Goal: Answer question/provide support: Ask a question

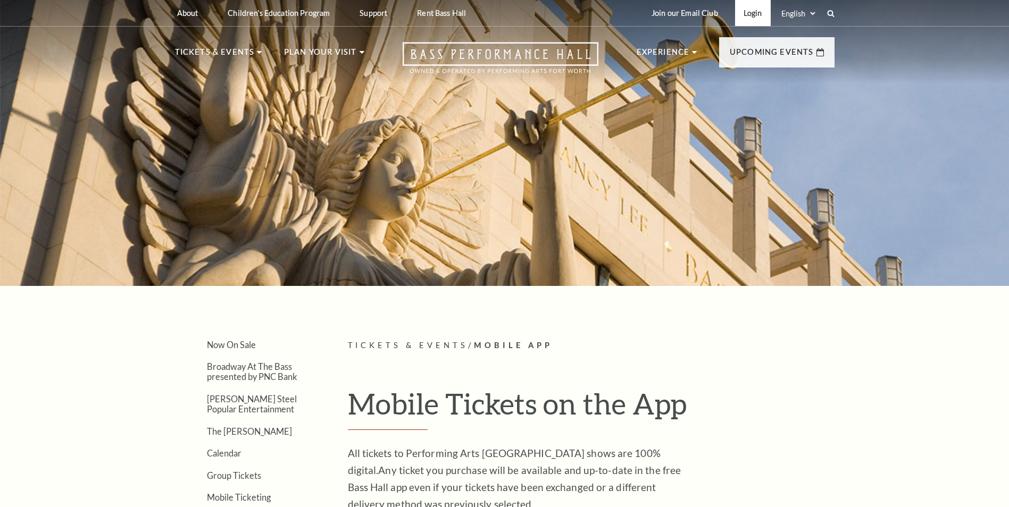
click at [759, 12] on link "Login" at bounding box center [753, 13] width 36 height 26
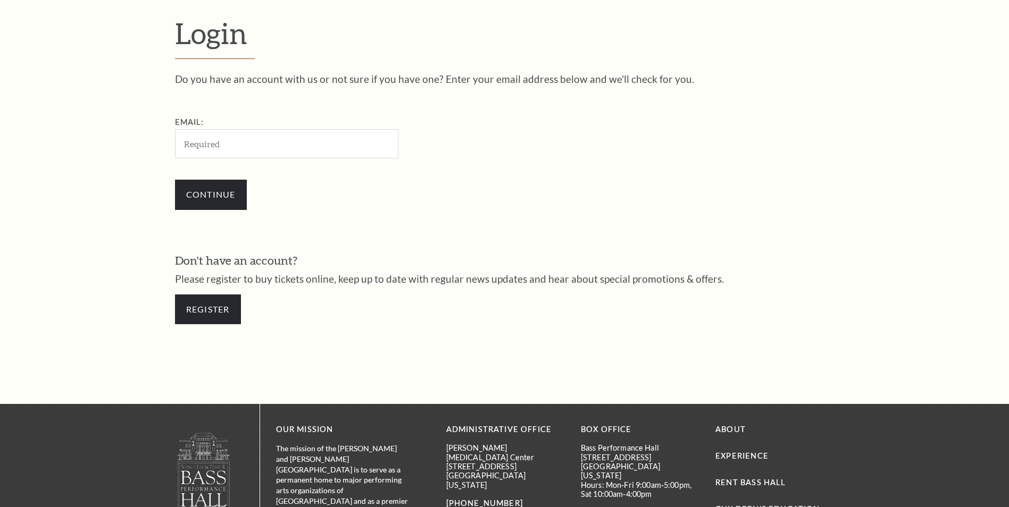
scroll to position [355, 0]
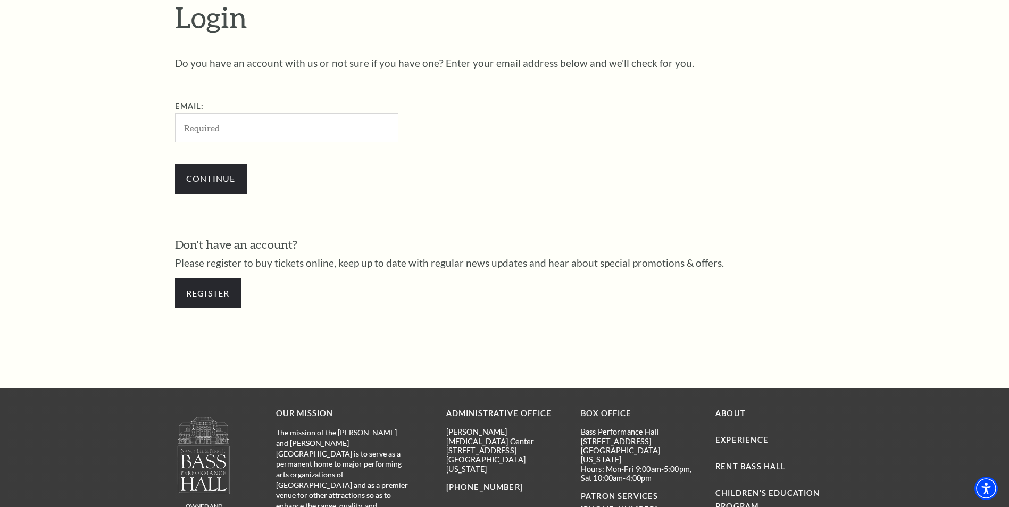
click at [197, 131] on input "Email:" at bounding box center [286, 127] width 223 height 29
type input "smcpadden3@yahoo.com"
click at [218, 176] on input "Continue" at bounding box center [211, 179] width 72 height 30
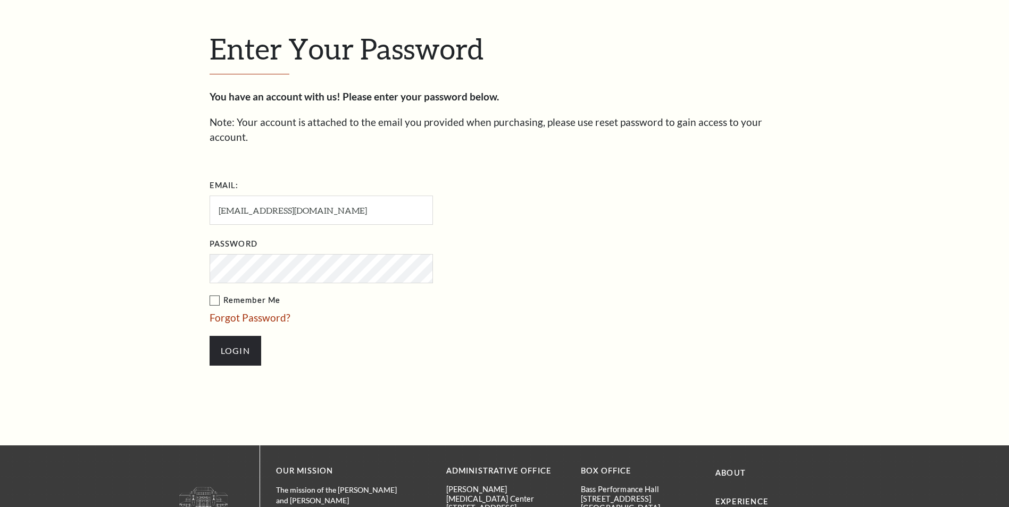
scroll to position [365, 0]
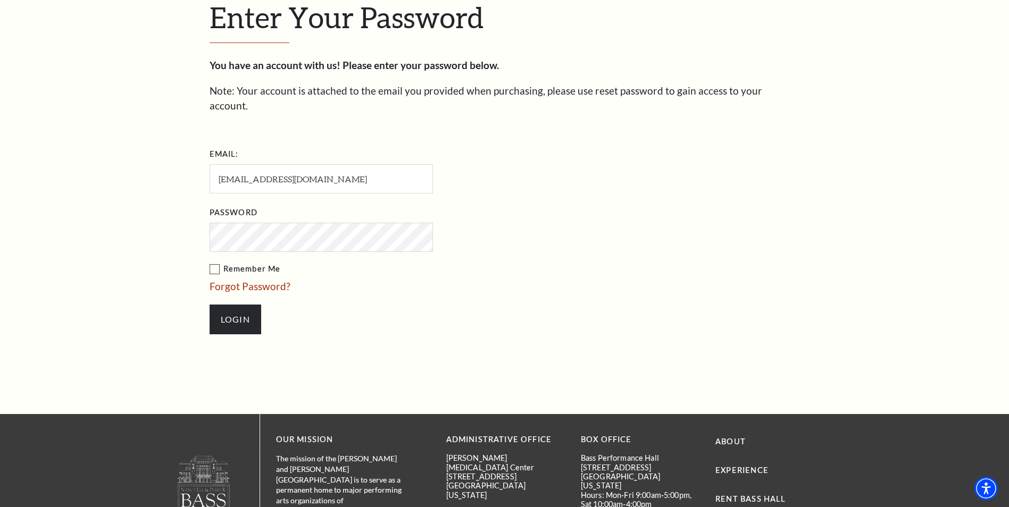
click at [219, 263] on label "Remember Me" at bounding box center [375, 269] width 330 height 13
click at [0, 0] on input "Remember Me" at bounding box center [0, 0] width 0 height 0
click at [235, 305] on input "Login" at bounding box center [236, 320] width 52 height 30
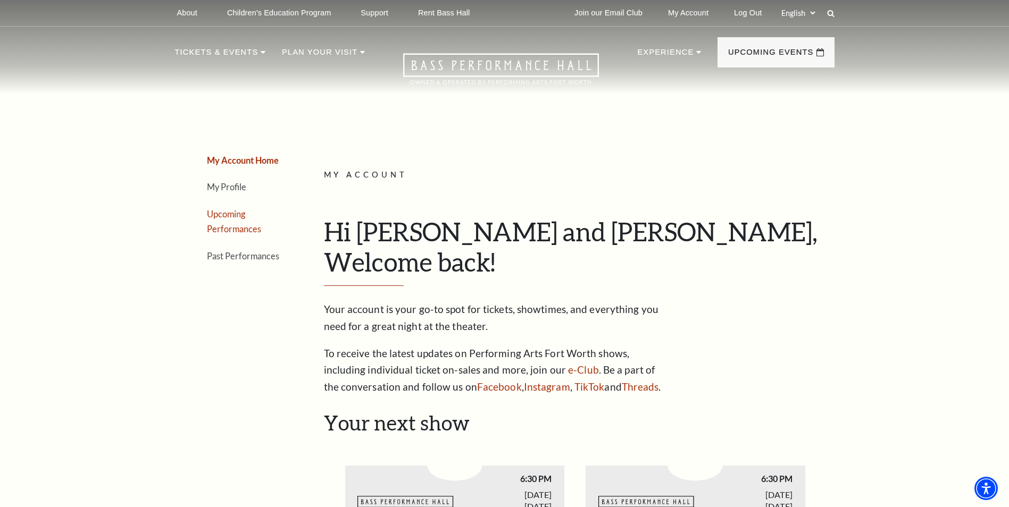
click at [235, 214] on link "Upcoming Performances" at bounding box center [234, 222] width 54 height 26
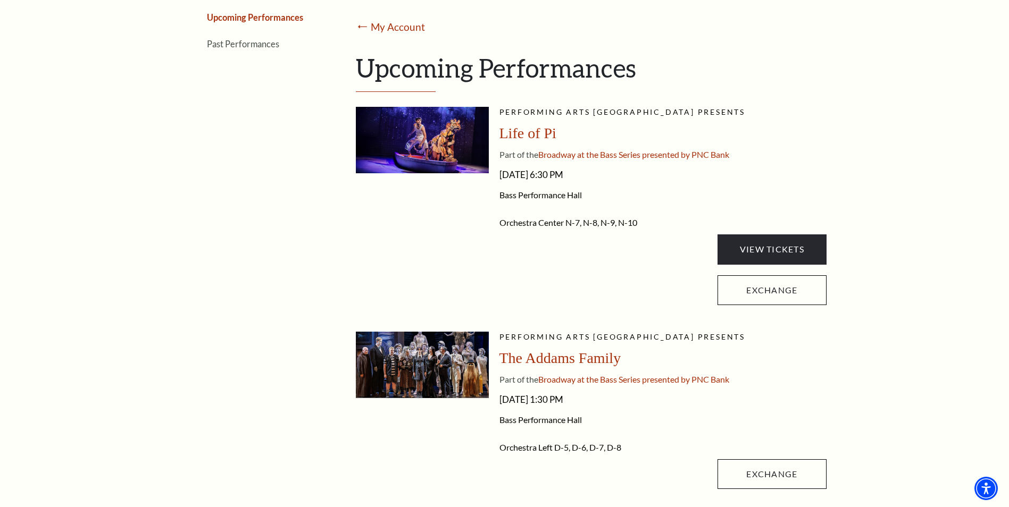
scroll to position [213, 0]
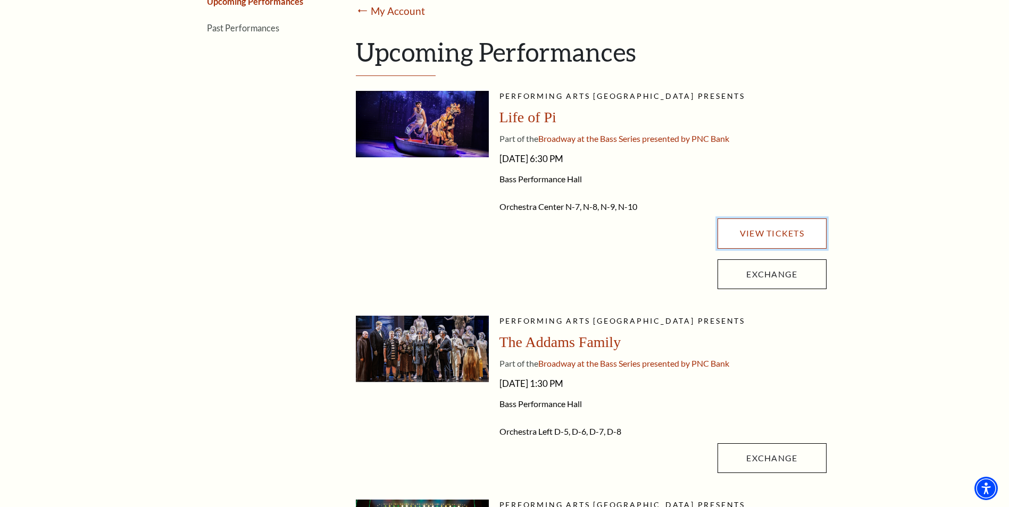
click at [767, 233] on link "View Tickets" at bounding box center [771, 234] width 108 height 30
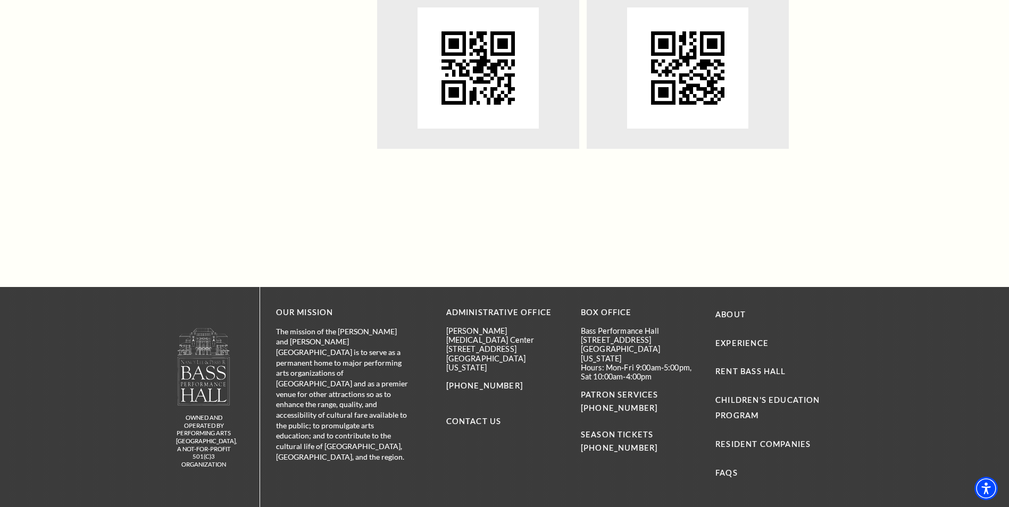
scroll to position [1170, 0]
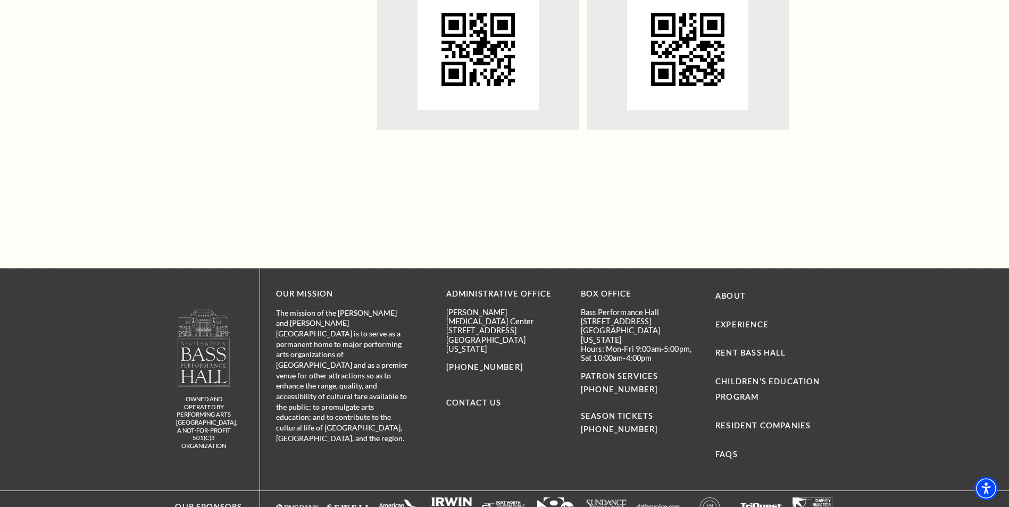
click at [482, 59] on img at bounding box center [477, 49] width 121 height 121
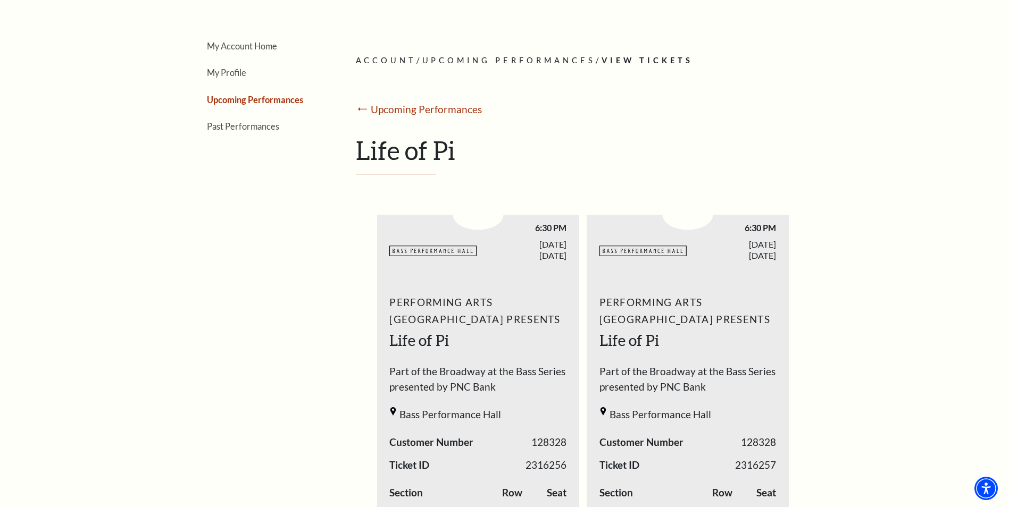
scroll to position [106, 0]
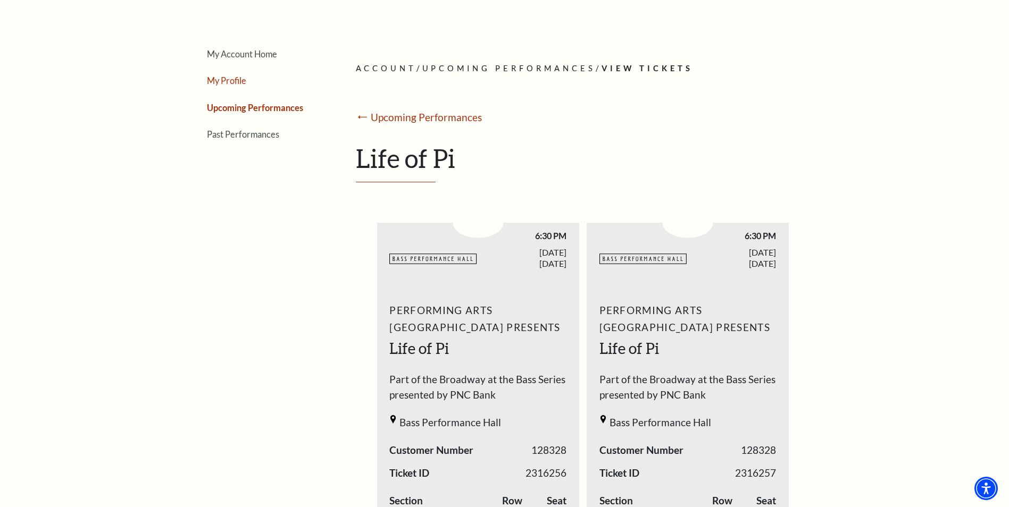
click at [233, 83] on link "My Profile" at bounding box center [226, 81] width 39 height 10
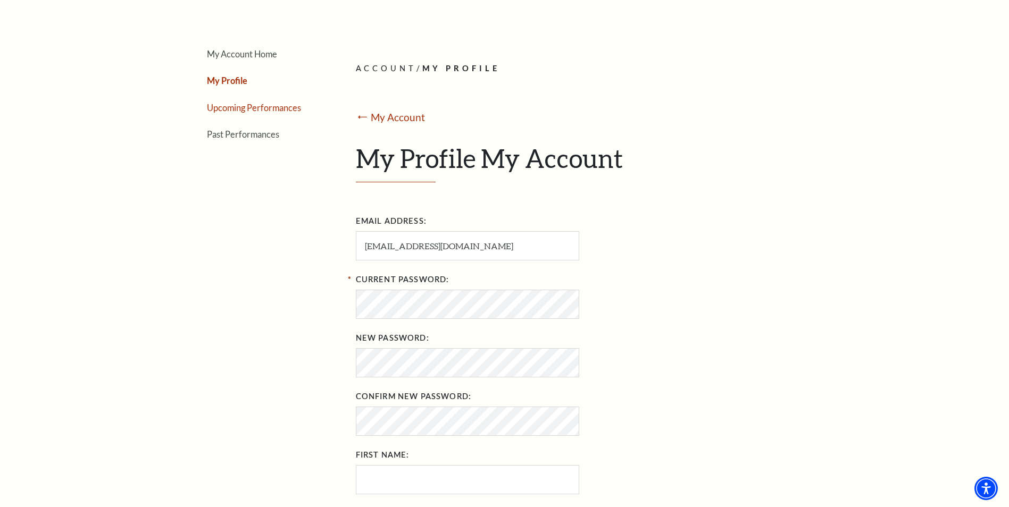
click at [243, 104] on link "Upcoming Performances" at bounding box center [254, 108] width 94 height 10
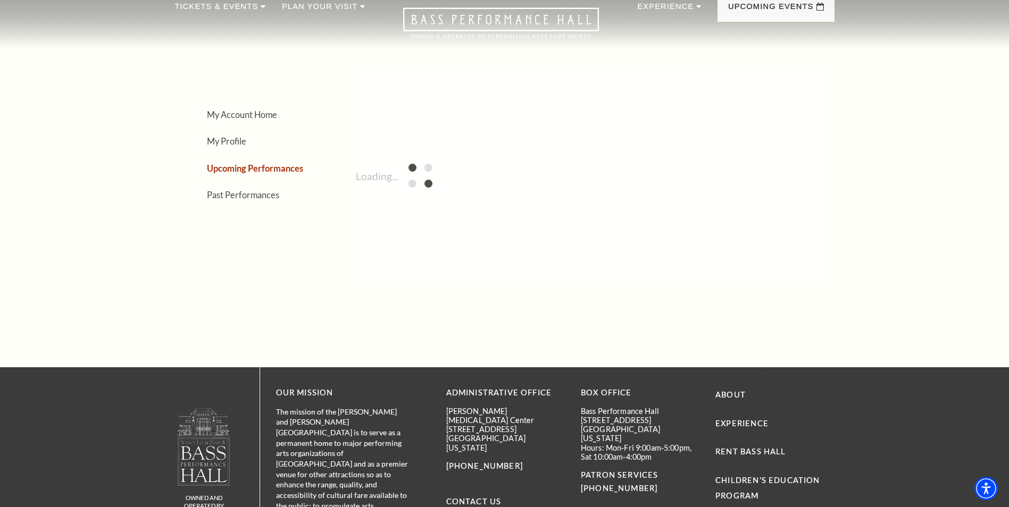
scroll to position [0, 0]
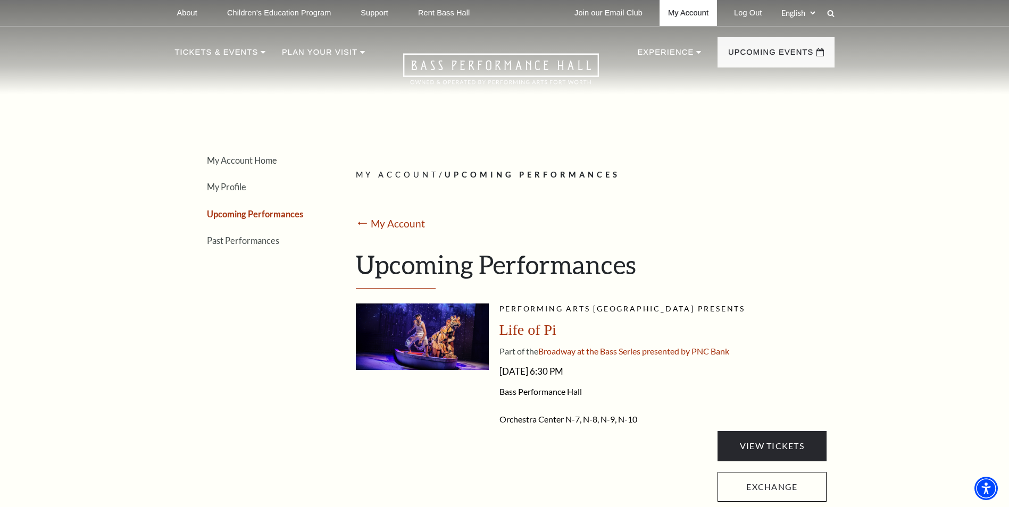
click at [683, 15] on link "My Account" at bounding box center [687, 13] width 57 height 26
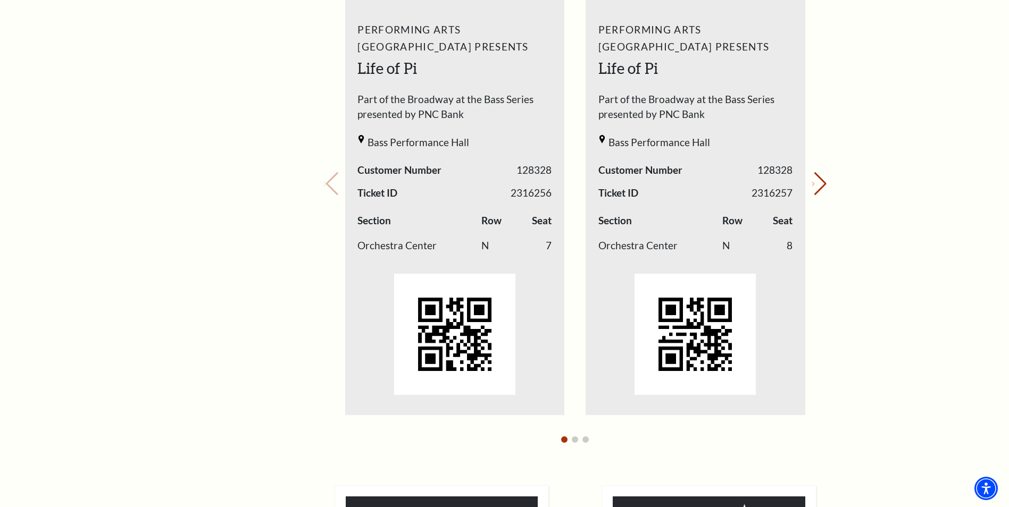
scroll to position [266, 0]
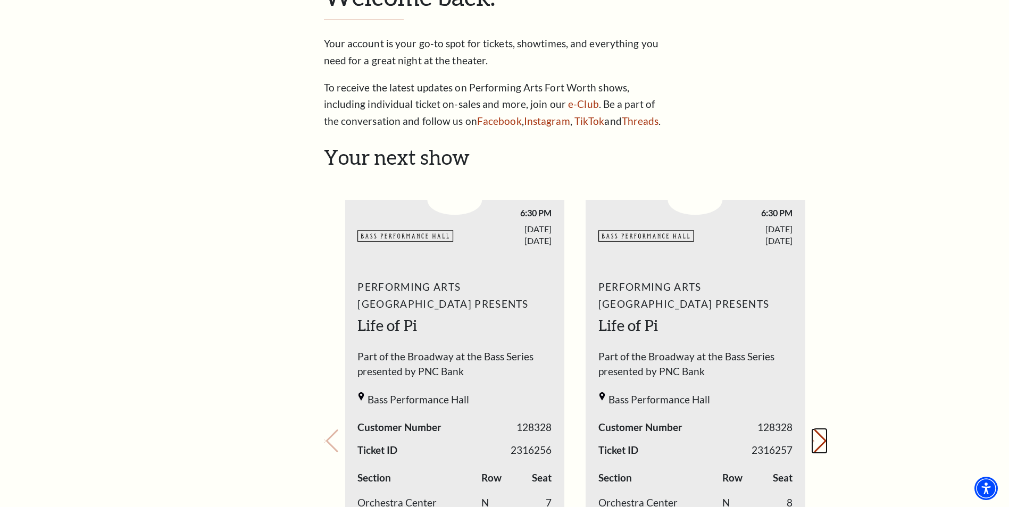
click at [821, 441] on button "Next slide." at bounding box center [819, 441] width 14 height 23
click at [821, 441] on div "Your next show Previous slide. Next slide." at bounding box center [575, 426] width 503 height 563
click at [820, 439] on div "Your next show Previous slide. Next slide." at bounding box center [575, 426] width 503 height 563
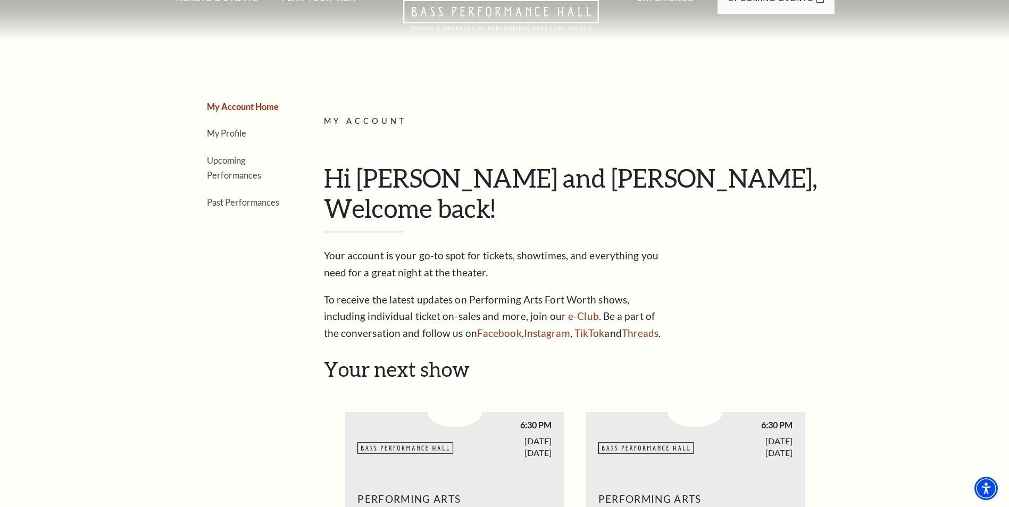
scroll to position [53, 0]
click at [227, 162] on link "Upcoming Performances" at bounding box center [234, 169] width 54 height 26
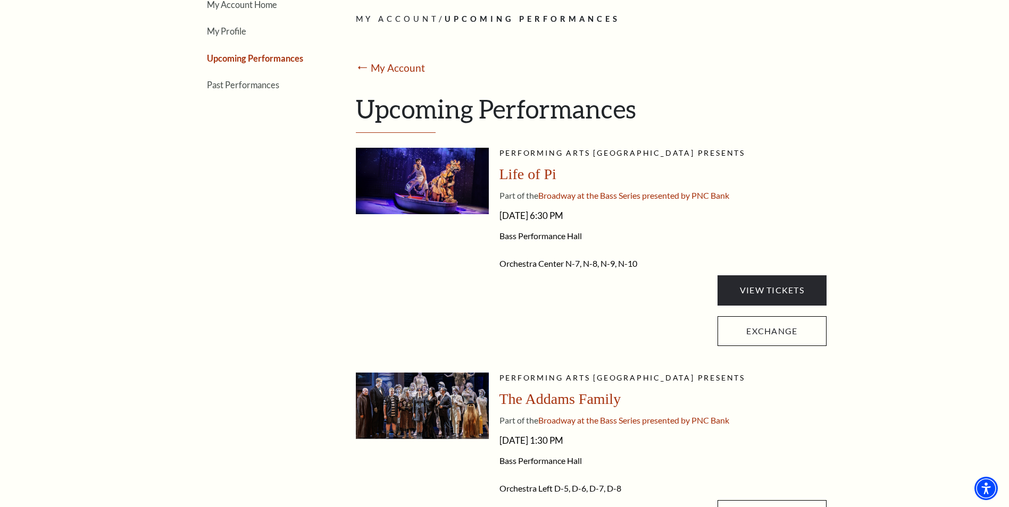
scroll to position [160, 0]
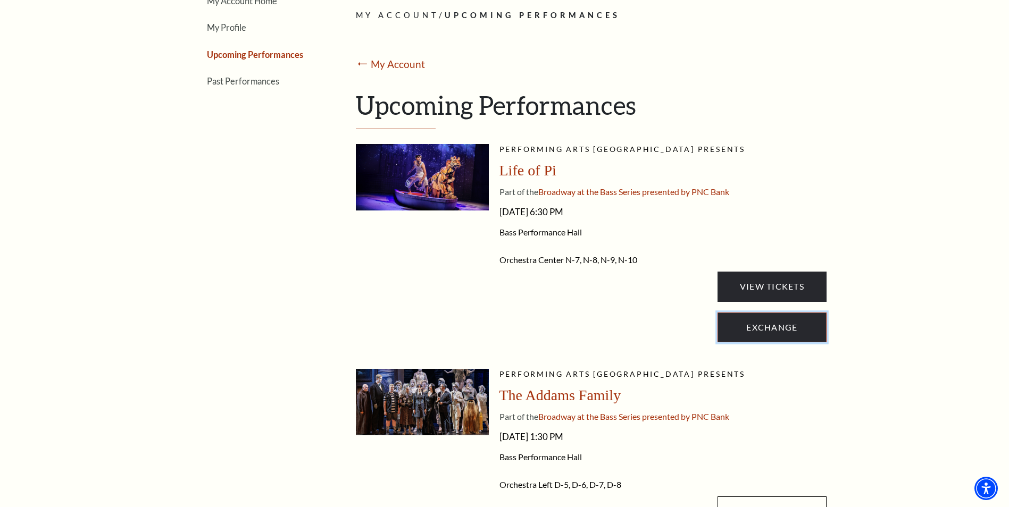
click at [763, 335] on link "Exchange" at bounding box center [771, 328] width 108 height 30
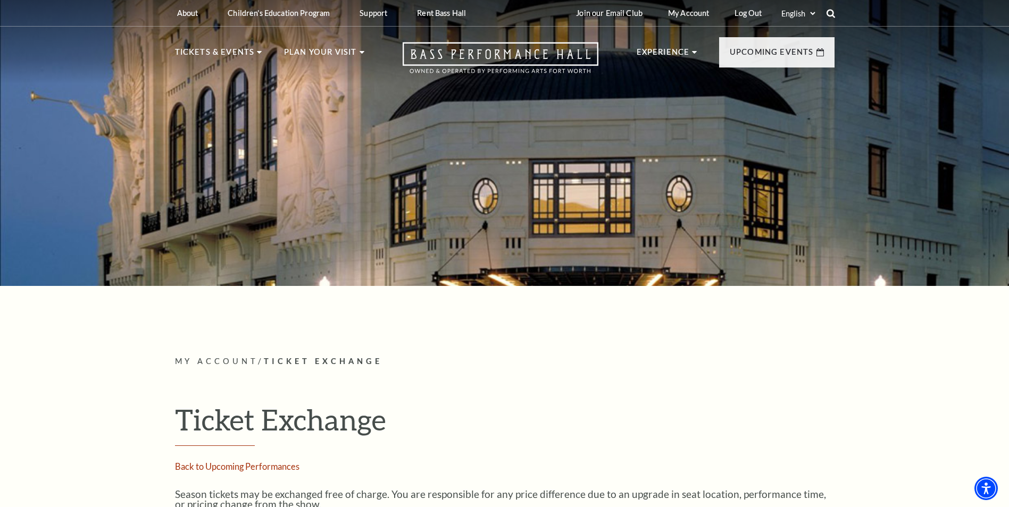
click at [827, 12] on use at bounding box center [830, 13] width 9 height 9
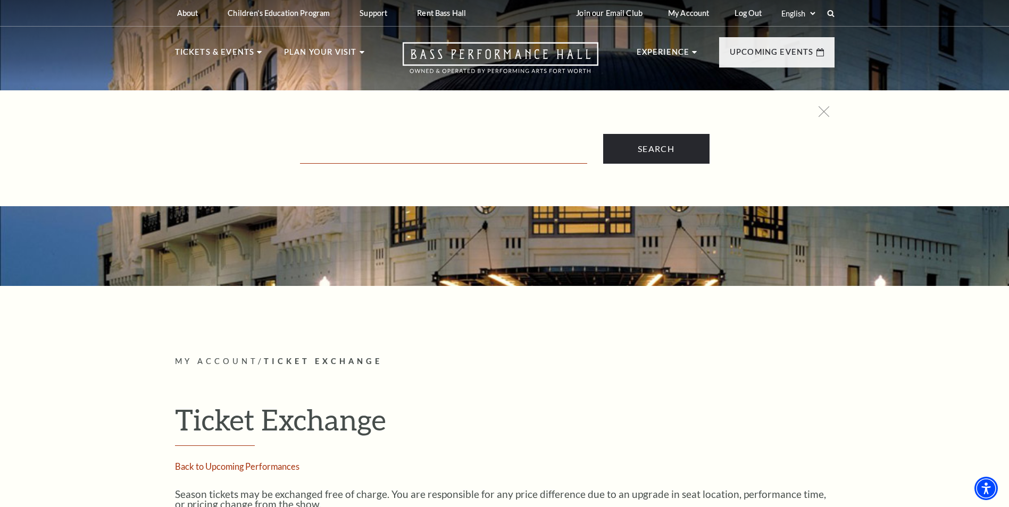
click at [327, 148] on input "Text field" at bounding box center [443, 153] width 287 height 22
type input "email ticket"
click at [603, 134] on input "Search" at bounding box center [656, 149] width 106 height 30
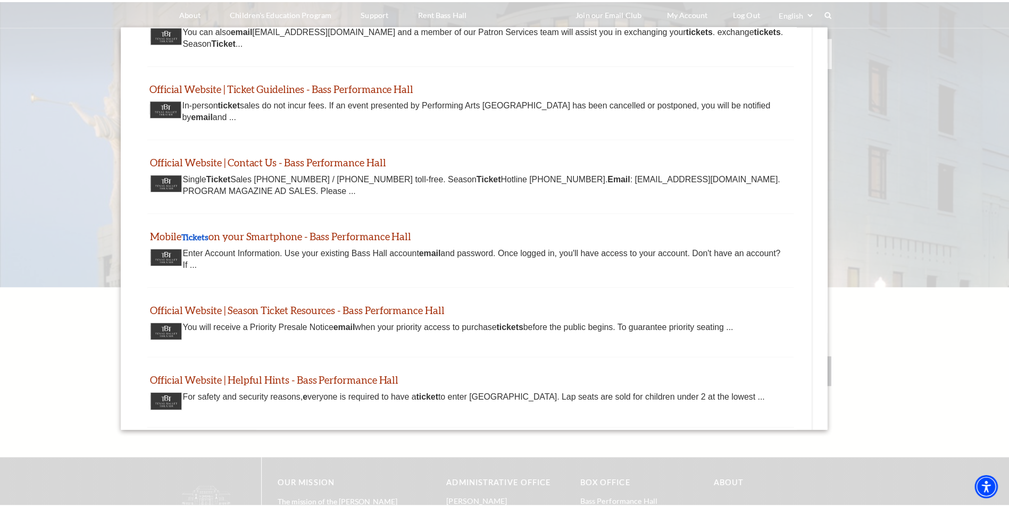
scroll to position [426, 0]
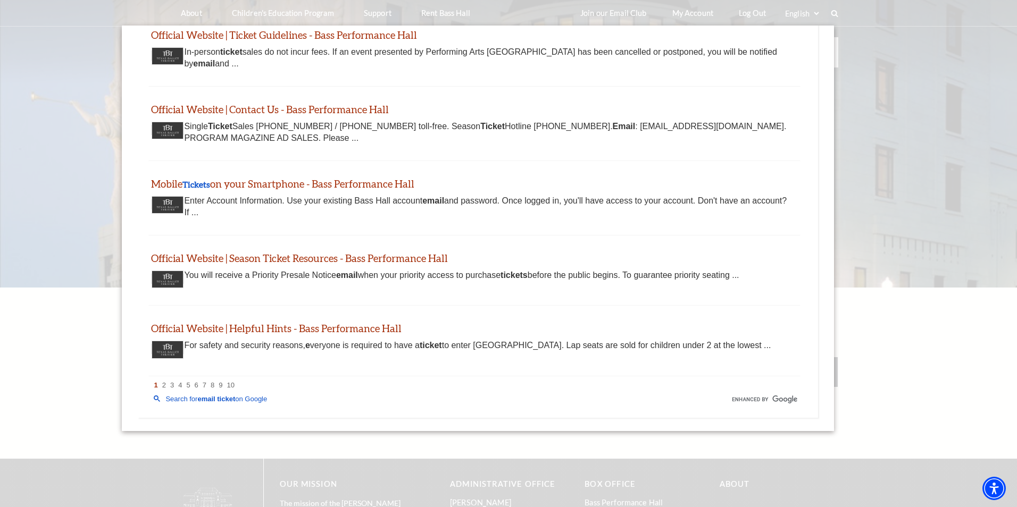
click at [899, 133] on div at bounding box center [508, 329] width 1017 height 659
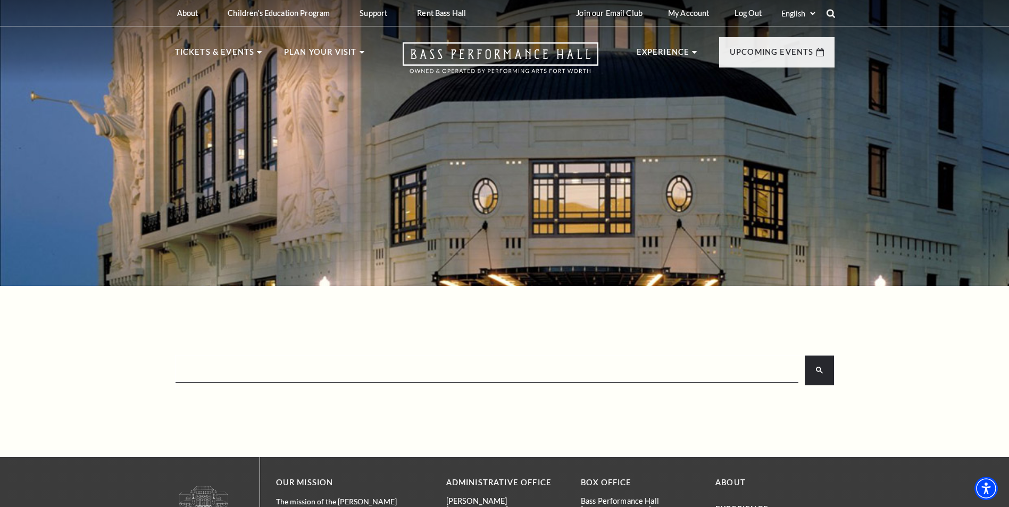
click at [834, 13] on icon at bounding box center [831, 14] width 10 height 10
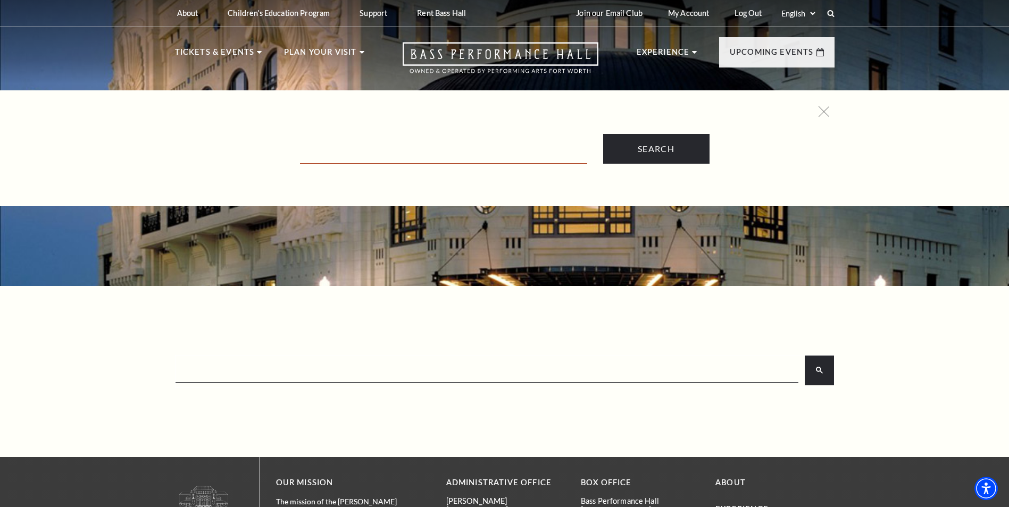
click at [312, 152] on input "Text field" at bounding box center [443, 153] width 287 height 22
type input "forward tickets to someone esle"
click at [603, 134] on input "Search" at bounding box center [656, 149] width 106 height 30
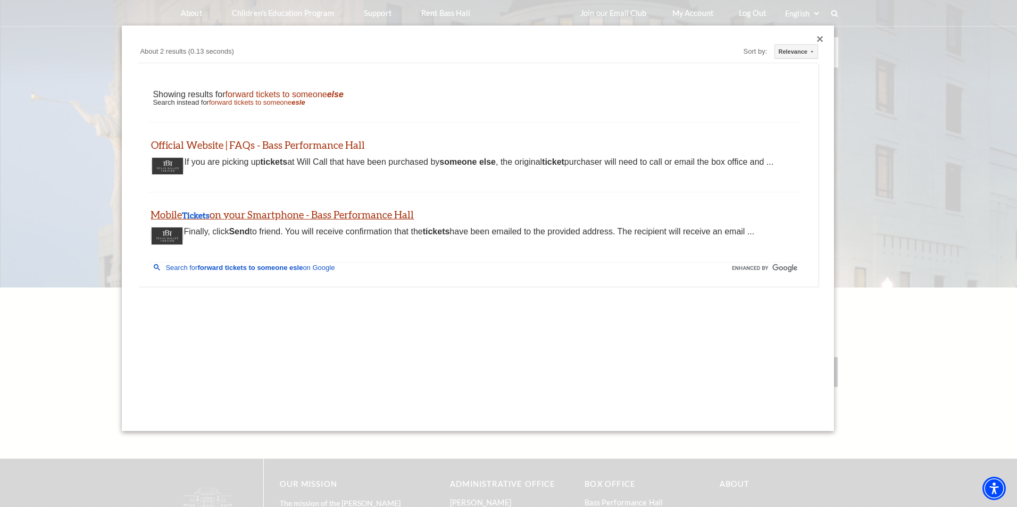
click at [245, 215] on link "Mobile Tickets on your Smartphone - Bass Performance Hall" at bounding box center [282, 214] width 263 height 12
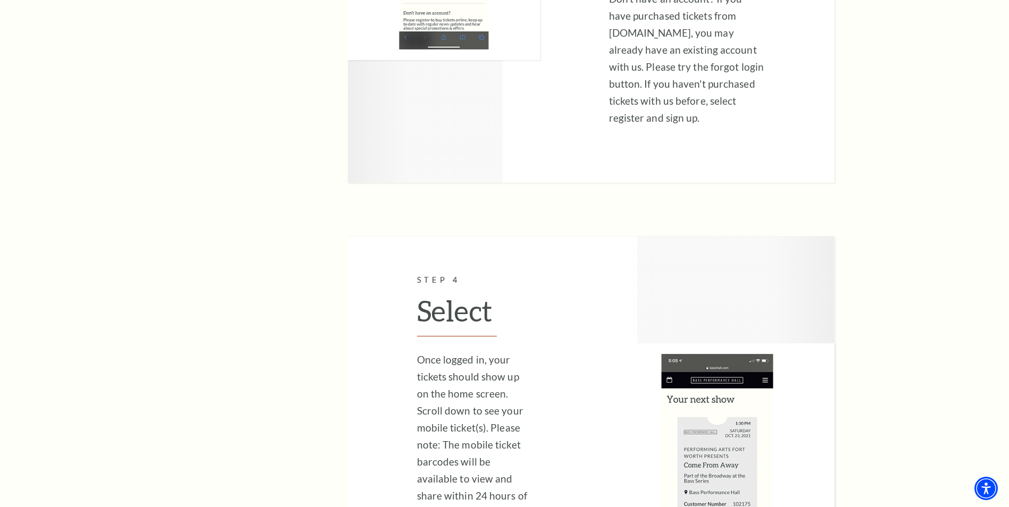
scroll to position [2021, 0]
